Goal: Use online tool/utility: Utilize a website feature to perform a specific function

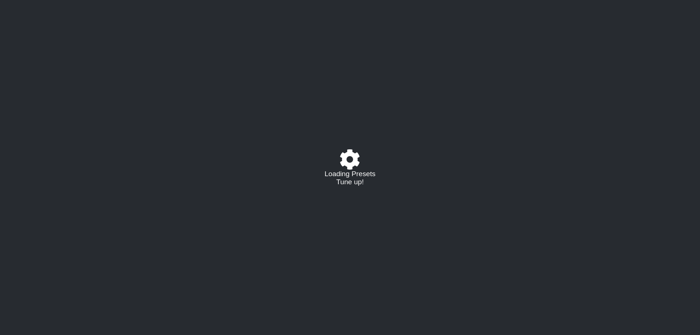
select select "/023927597434"
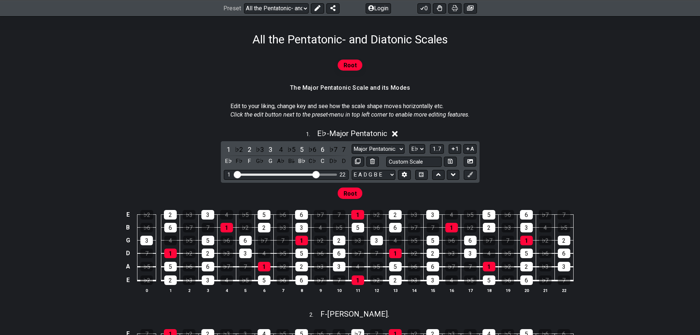
scroll to position [110, 0]
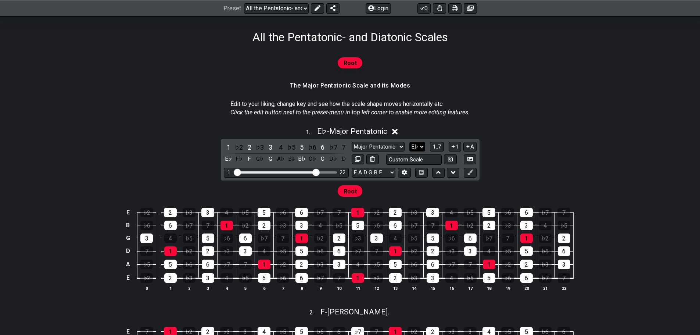
click at [422, 145] on select "A♭ A A♯ B♭ B C C♯ D♭ D D♯ E♭ E F F♯ G♭ G G♯" at bounding box center [417, 147] width 16 height 10
select select "E"
click at [409, 142] on select "A♭ A A♯ B♭ B C C♯ D♭ D D♯ E♭ E F F♯ G♭ G G♯" at bounding box center [417, 147] width 16 height 10
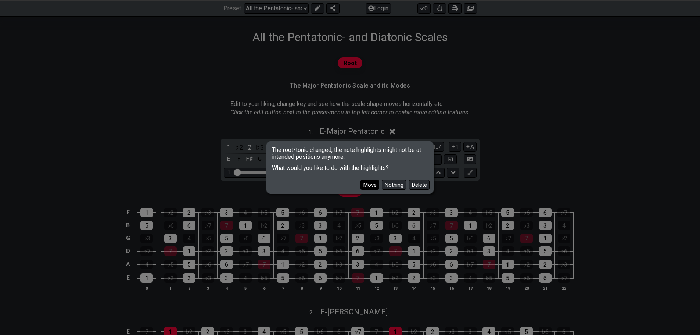
click at [369, 187] on button "Move" at bounding box center [370, 185] width 19 height 10
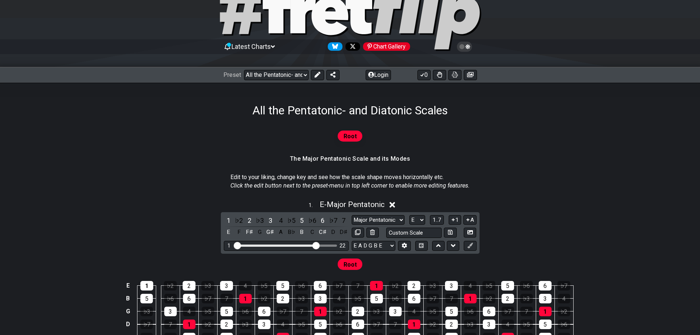
scroll to position [37, 0]
click at [385, 221] on select "Major Pentatonic Root Minor Pentatonic Major Pentatonic Minor Blues Major Blues…" at bounding box center [378, 220] width 53 height 10
select select "Melodic Minor"
click at [352, 215] on select "Major Pentatonic Root Minor Pentatonic Major Pentatonic Minor Blues Major Blues…" at bounding box center [378, 220] width 53 height 10
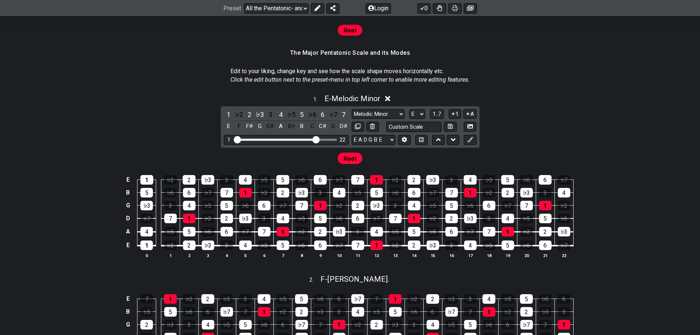
scroll to position [147, 0]
